Goal: Check status: Check status

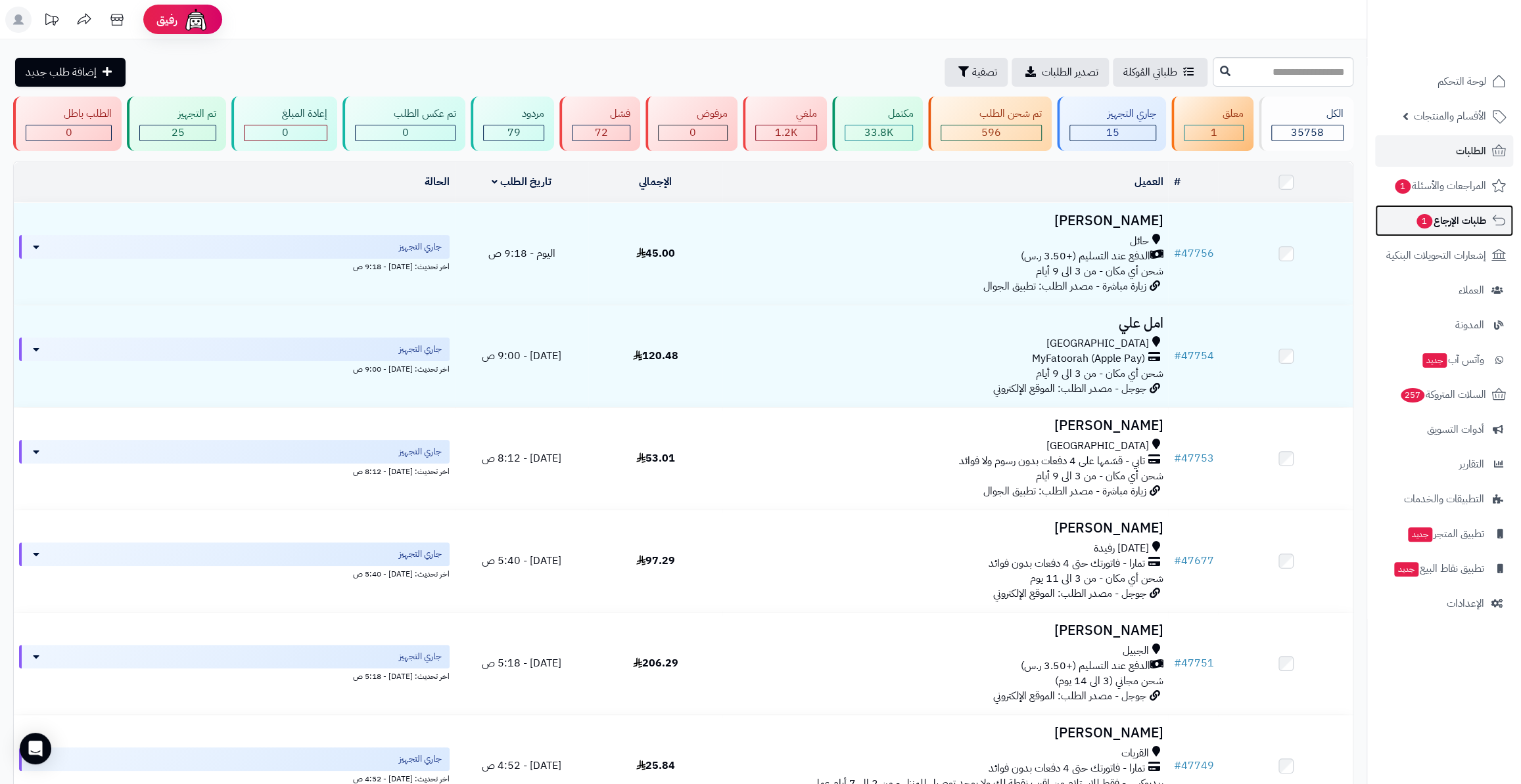
click at [1450, 214] on span "طلبات الإرجاع 1" at bounding box center [1451, 221] width 71 height 19
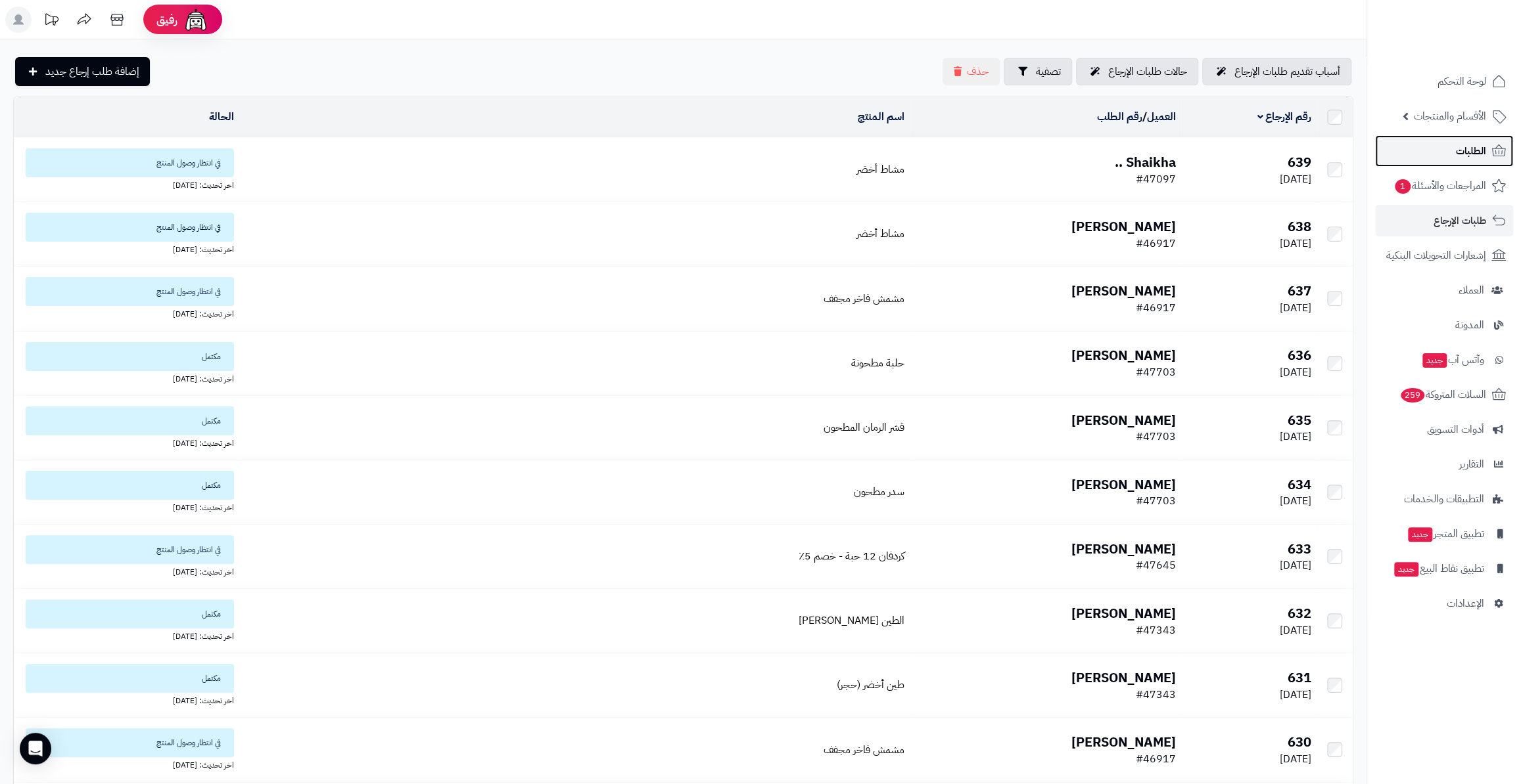
click at [1452, 141] on link "الطلبات" at bounding box center [1444, 151] width 138 height 32
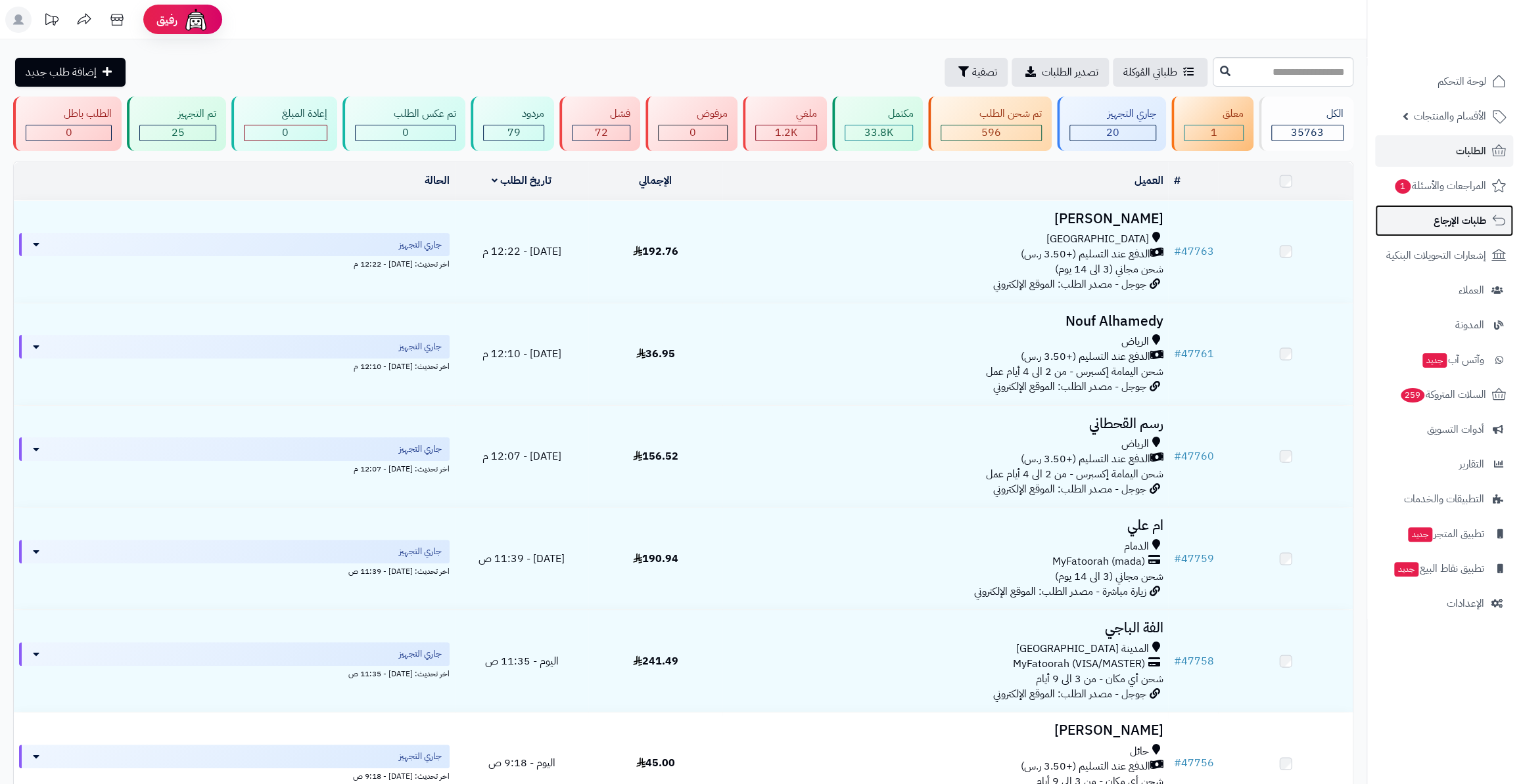
click at [1440, 228] on span "طلبات الإرجاع" at bounding box center [1459, 221] width 53 height 19
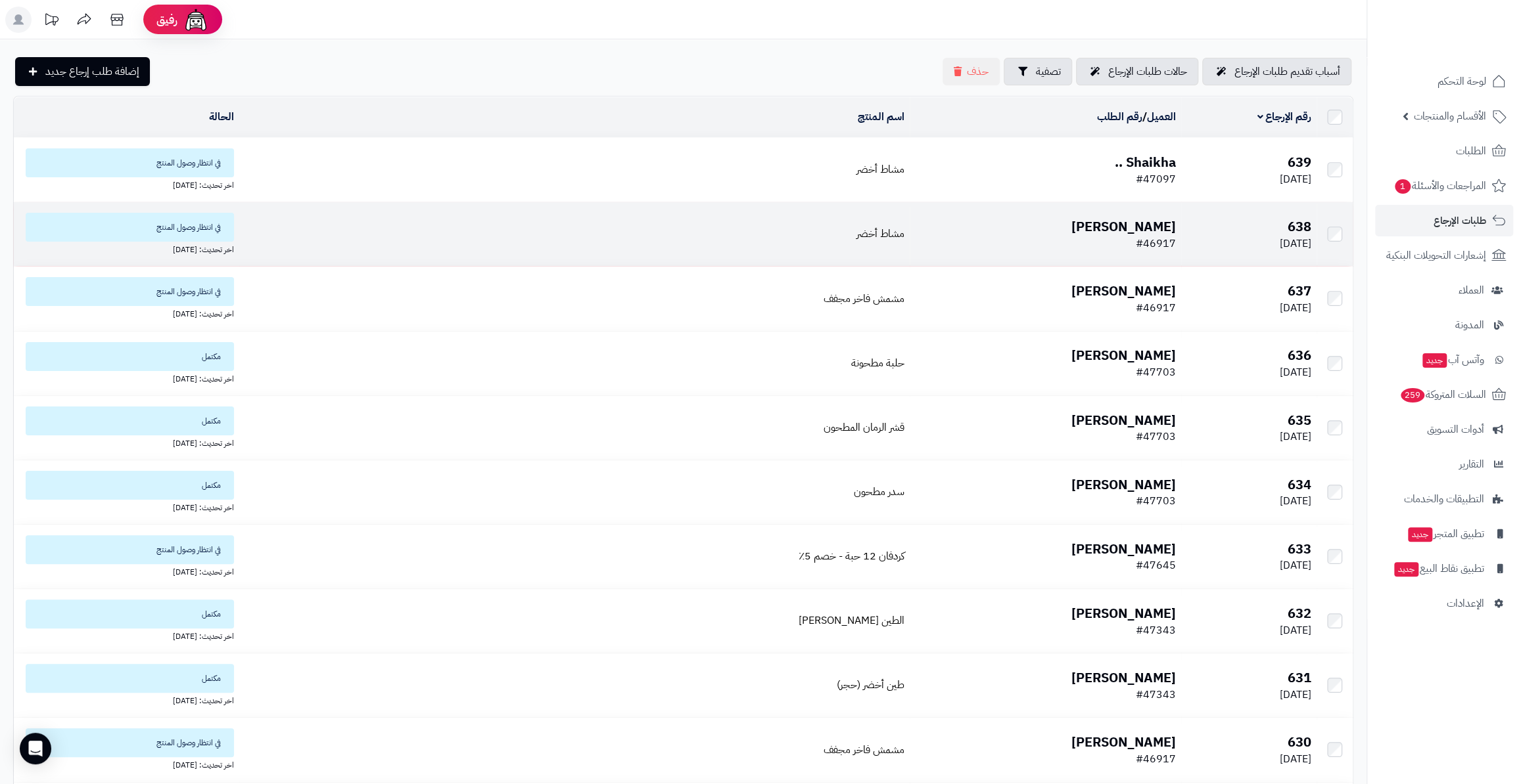
click at [1149, 217] on b "[PERSON_NAME]" at bounding box center [1124, 226] width 105 height 19
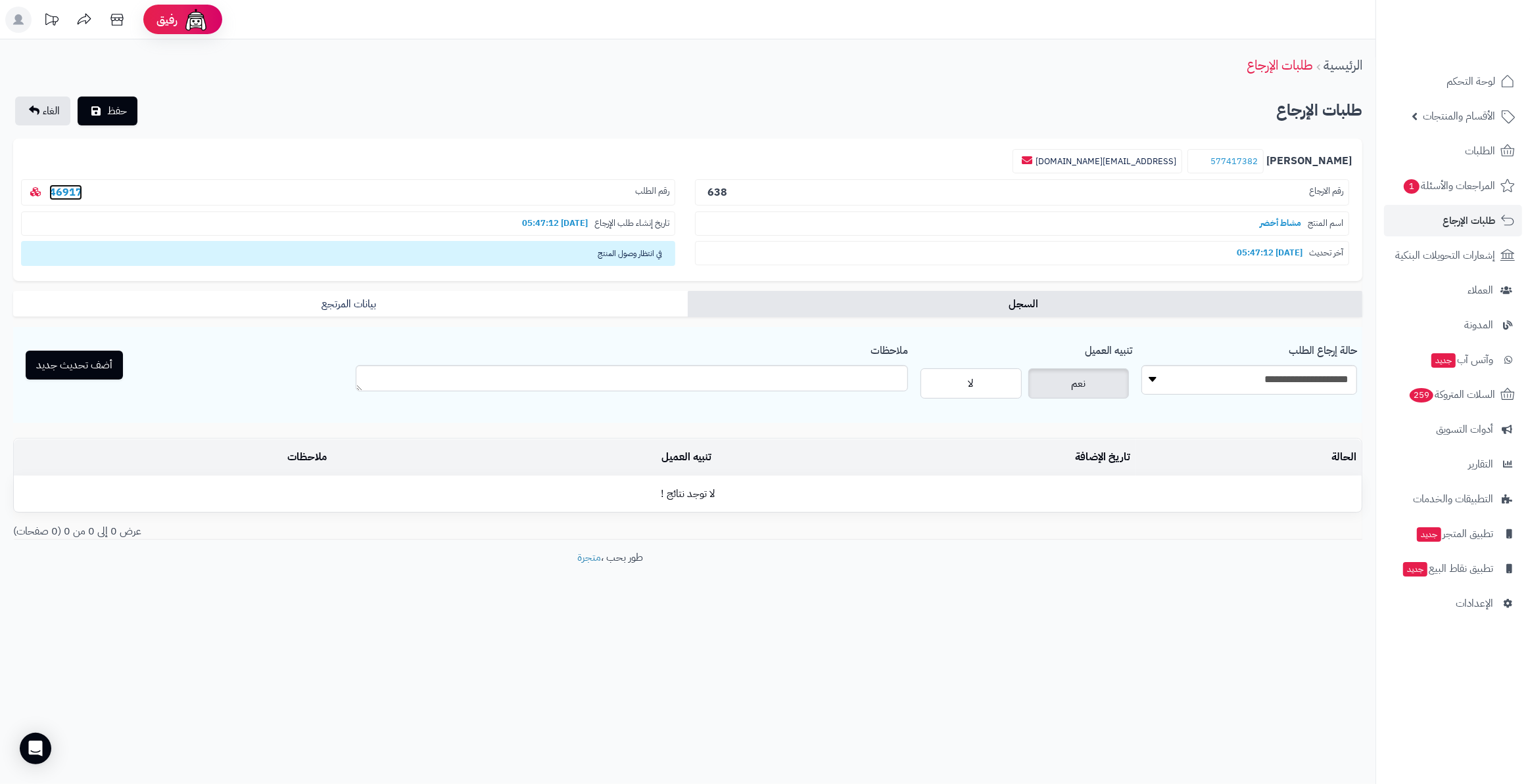
click at [78, 185] on link "46917" at bounding box center [66, 192] width 33 height 15
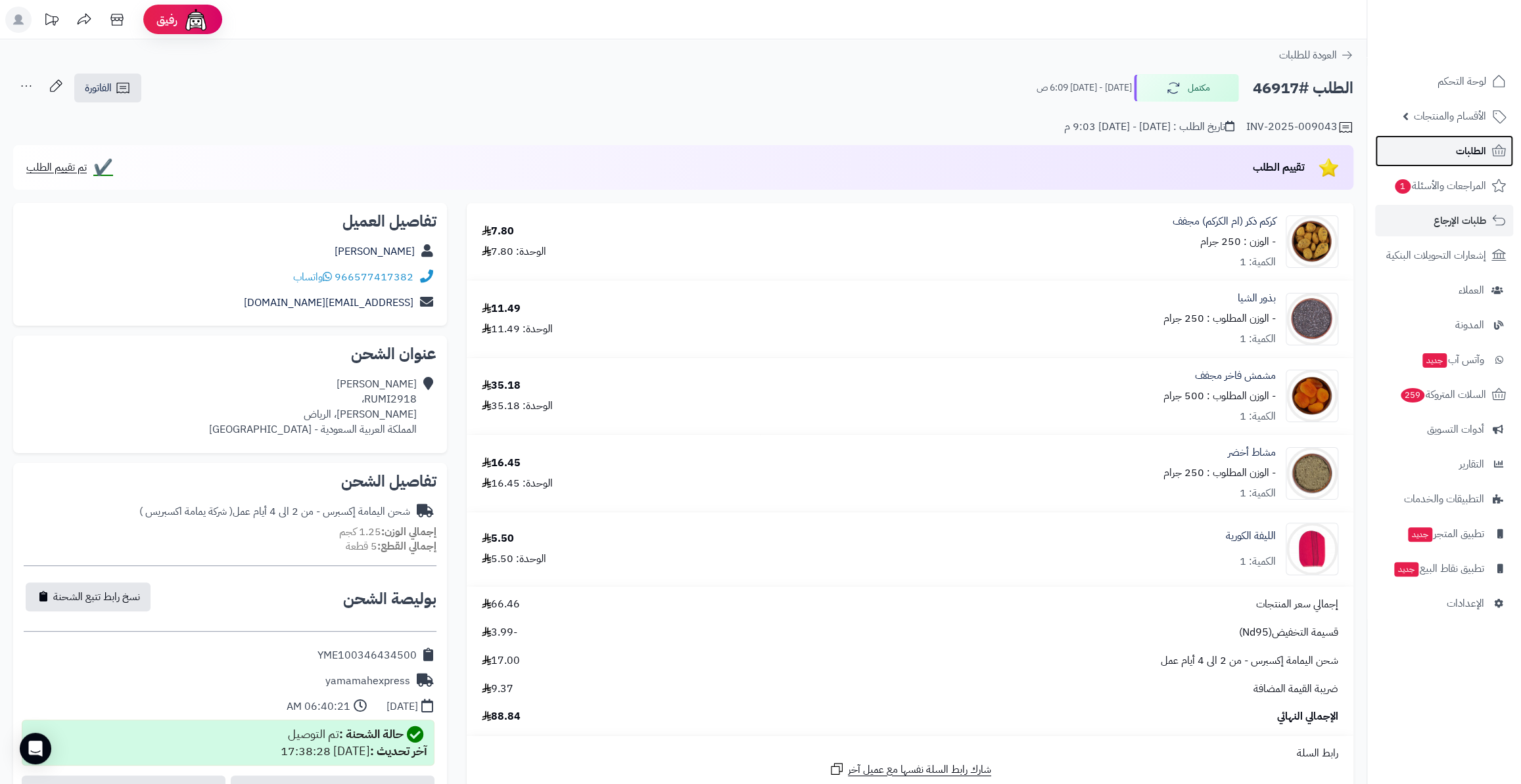
click at [1480, 152] on span "الطلبات" at bounding box center [1471, 151] width 30 height 19
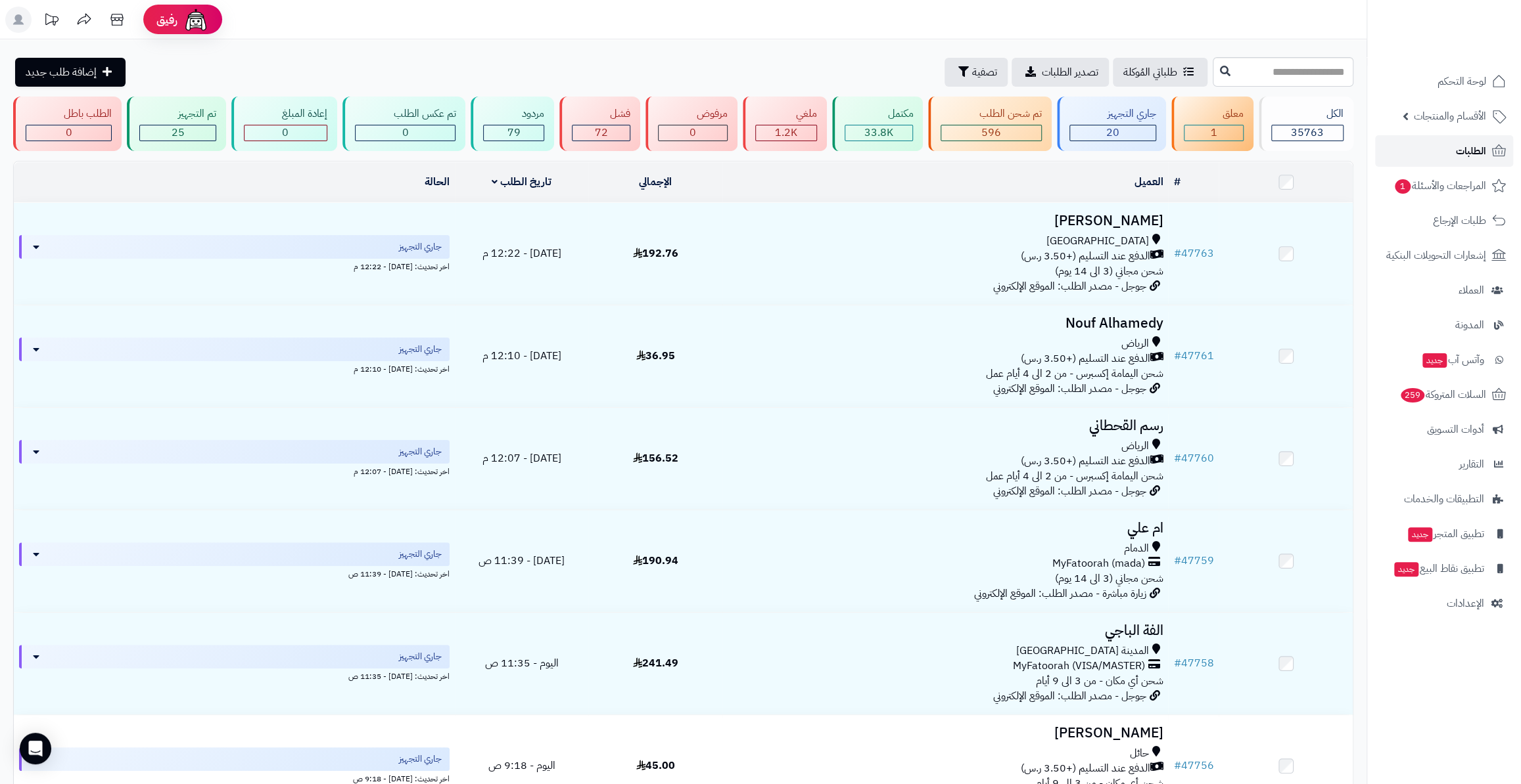
click at [1460, 160] on span "الطلبات" at bounding box center [1471, 151] width 30 height 19
